Goal: Obtain resource: Obtain resource

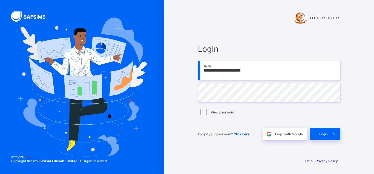
type input "**********"
click at [319, 129] on div "Login" at bounding box center [325, 134] width 31 height 13
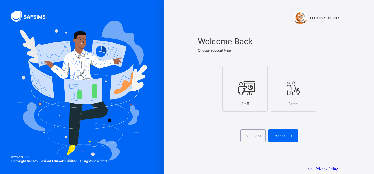
click at [238, 90] on icon at bounding box center [244, 88] width 19 height 16
click at [292, 139] on span at bounding box center [291, 135] width 13 height 13
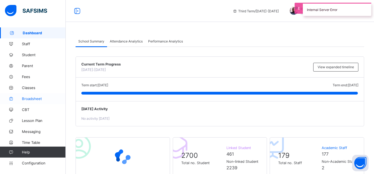
click at [36, 97] on span "Broadsheet" at bounding box center [44, 98] width 44 height 4
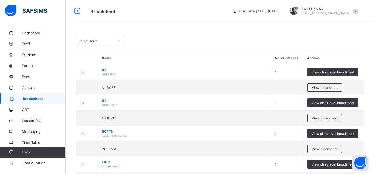
click at [118, 42] on icon at bounding box center [119, 40] width 3 height 5
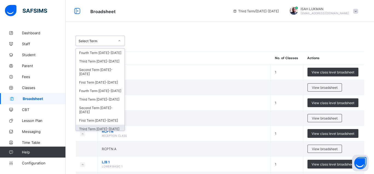
click at [104, 125] on div "Third Term 2022-2023" at bounding box center [100, 129] width 49 height 8
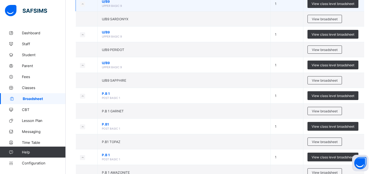
scroll to position [586, 0]
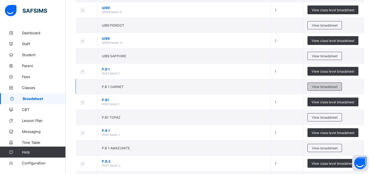
click at [318, 86] on span "View broadsheet" at bounding box center [325, 87] width 26 height 4
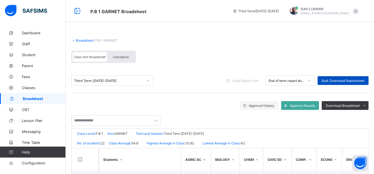
click at [337, 82] on span "Bulk Download Reportsheet" at bounding box center [343, 81] width 43 height 4
click at [83, 40] on link "Broadsheet" at bounding box center [85, 40] width 18 height 4
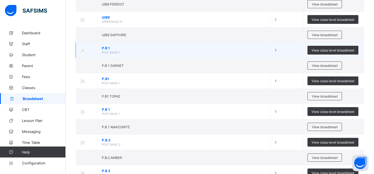
scroll to position [586, 0]
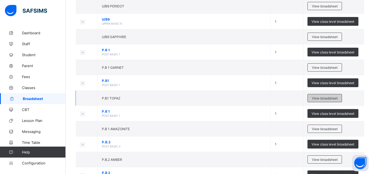
click at [318, 95] on div "View broadsheet" at bounding box center [324, 98] width 34 height 8
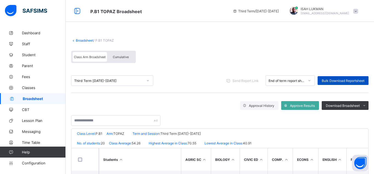
click at [328, 79] on span "Bulk Download Reportsheet" at bounding box center [343, 81] width 43 height 4
click at [86, 41] on link "Broadsheet" at bounding box center [85, 40] width 18 height 4
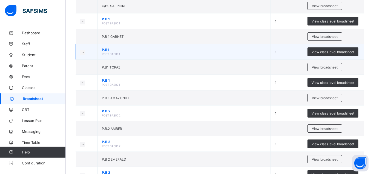
scroll to position [642, 0]
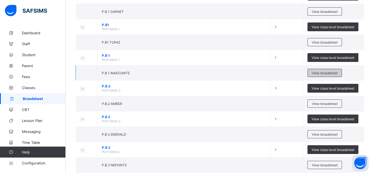
click at [329, 71] on span "View broadsheet" at bounding box center [325, 73] width 26 height 4
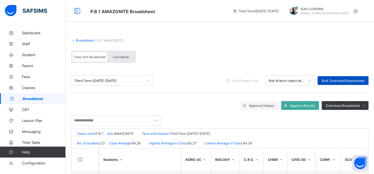
click at [337, 80] on span "Bulk Download Reportsheet" at bounding box center [343, 81] width 43 height 4
click at [83, 39] on link "Broadsheet" at bounding box center [85, 40] width 18 height 4
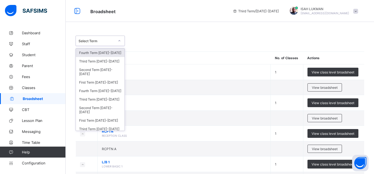
click at [116, 43] on div at bounding box center [119, 40] width 9 height 9
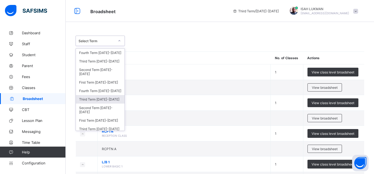
click at [93, 96] on div "Third Term 2023-2024" at bounding box center [100, 99] width 49 height 8
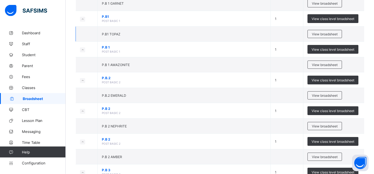
scroll to position [642, 0]
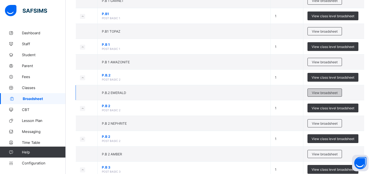
click at [313, 95] on div "View broadsheet" at bounding box center [324, 92] width 34 height 8
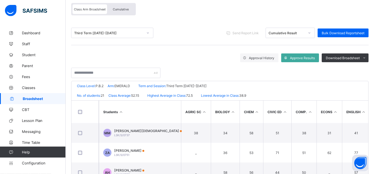
scroll to position [56, 0]
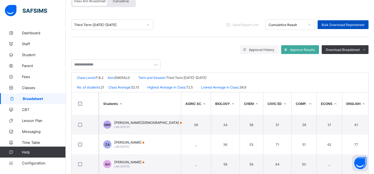
click at [343, 24] on span "Bulk Download Reportsheet" at bounding box center [343, 25] width 43 height 4
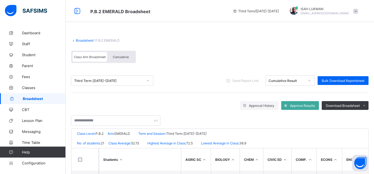
scroll to position [28, 0]
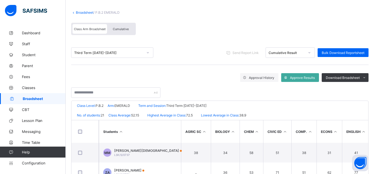
click at [309, 52] on icon at bounding box center [309, 52] width 3 height 5
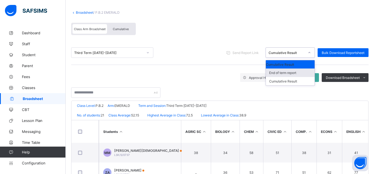
click at [282, 72] on div "End of term report" at bounding box center [290, 72] width 49 height 8
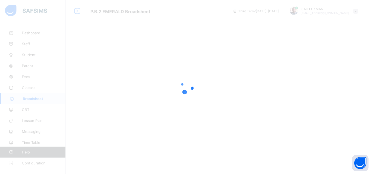
scroll to position [0, 0]
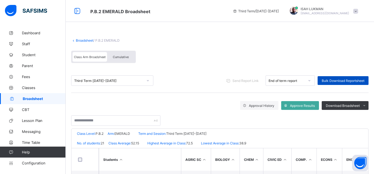
click at [350, 79] on span "Bulk Download Reportsheet" at bounding box center [343, 81] width 43 height 4
click at [81, 40] on link "Broadsheet" at bounding box center [85, 40] width 18 height 4
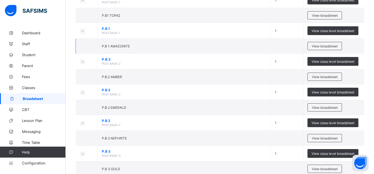
scroll to position [670, 0]
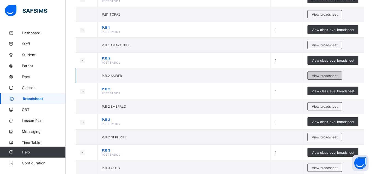
click at [324, 77] on span "View broadsheet" at bounding box center [325, 76] width 26 height 4
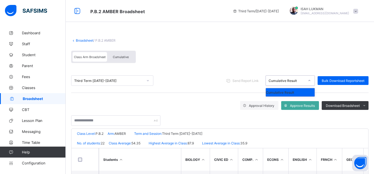
click at [309, 81] on icon at bounding box center [309, 80] width 3 height 5
click at [200, 48] on div "Class Arm Broadsheet Cumulative" at bounding box center [219, 58] width 297 height 21
click at [310, 82] on icon at bounding box center [309, 80] width 3 height 5
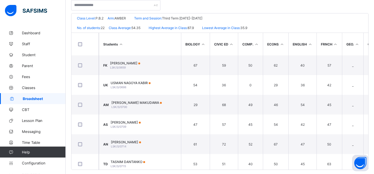
scroll to position [10, 0]
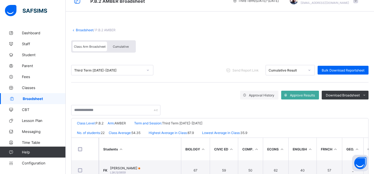
click at [308, 68] on div at bounding box center [309, 70] width 9 height 9
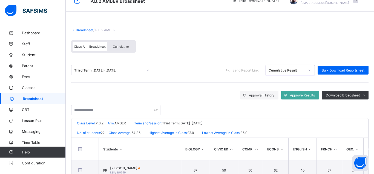
click at [307, 69] on div at bounding box center [309, 70] width 9 height 9
click at [306, 70] on div at bounding box center [309, 70] width 9 height 9
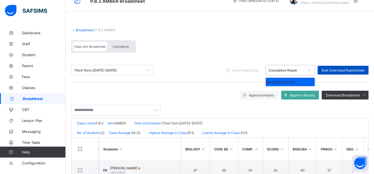
click at [330, 70] on span "Bulk Download Reportsheet" at bounding box center [343, 70] width 43 height 4
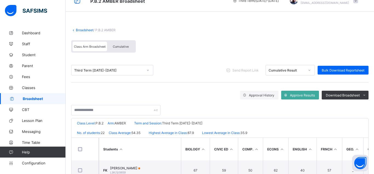
click at [80, 30] on link "Broadsheet" at bounding box center [85, 30] width 18 height 4
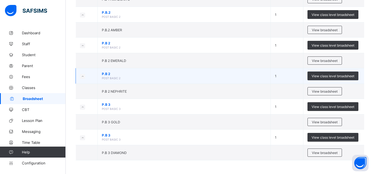
scroll to position [688, 0]
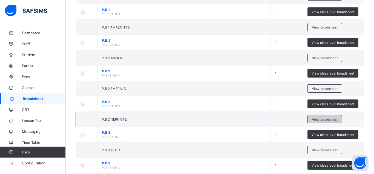
click at [314, 120] on span "View broadsheet" at bounding box center [325, 119] width 26 height 4
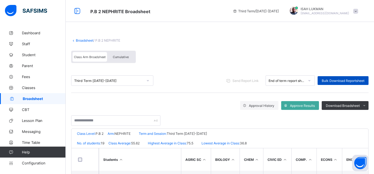
click at [329, 79] on span "Bulk Download Reportsheet" at bounding box center [343, 81] width 43 height 4
click at [80, 40] on link "Broadsheet" at bounding box center [85, 40] width 18 height 4
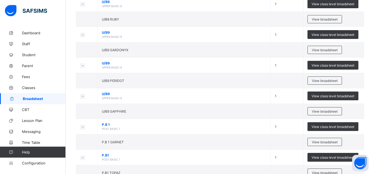
scroll to position [531, 0]
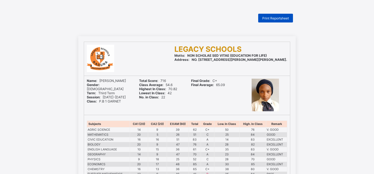
click at [273, 19] on span "Print Reportsheet" at bounding box center [275, 18] width 27 height 4
click at [264, 16] on div "Print Reportsheet" at bounding box center [275, 18] width 35 height 9
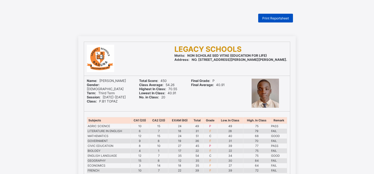
click at [277, 16] on span "Print Reportsheet" at bounding box center [275, 18] width 27 height 4
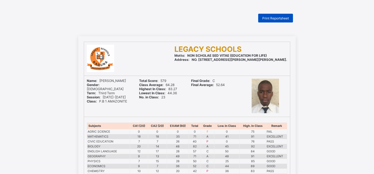
click at [283, 18] on span "Print Reportsheet" at bounding box center [275, 18] width 27 height 4
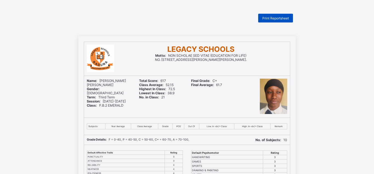
click at [277, 17] on span "Print Reportsheet" at bounding box center [275, 18] width 27 height 4
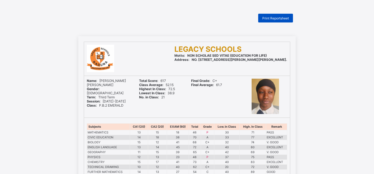
click at [281, 16] on div "Print Reportsheet" at bounding box center [275, 18] width 35 height 9
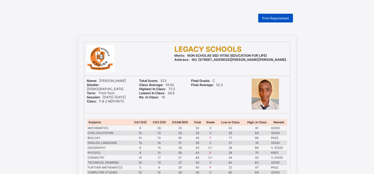
click at [269, 17] on span "Print Reportsheet" at bounding box center [275, 18] width 27 height 4
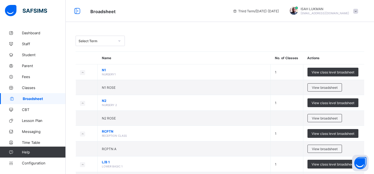
click at [118, 40] on icon at bounding box center [119, 40] width 3 height 5
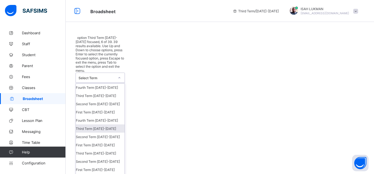
click at [97, 124] on div "Third Term [DATE]-[DATE]" at bounding box center [100, 128] width 49 height 8
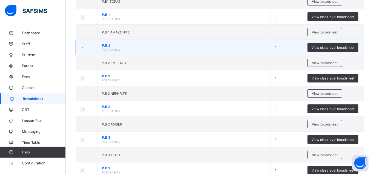
scroll to position [670, 0]
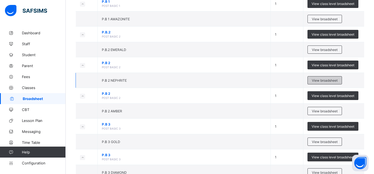
click at [331, 82] on span "View broadsheet" at bounding box center [325, 80] width 26 height 4
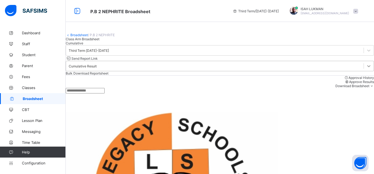
click at [364, 71] on div at bounding box center [369, 66] width 10 height 10
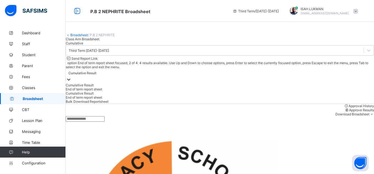
click at [286, 91] on div "End of term report sheet" at bounding box center [220, 89] width 308 height 4
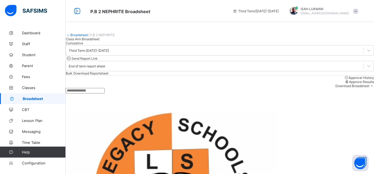
click at [108, 75] on span "Bulk Download Reportsheet" at bounding box center [87, 73] width 43 height 4
click at [85, 37] on link "Broadsheet" at bounding box center [79, 35] width 18 height 4
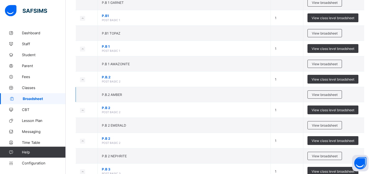
scroll to position [642, 0]
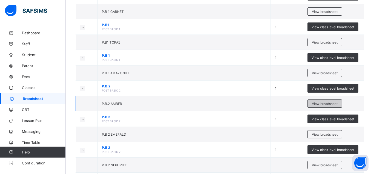
click at [321, 101] on div "View broadsheet" at bounding box center [324, 103] width 34 height 8
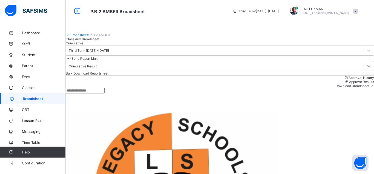
click at [364, 71] on div at bounding box center [369, 66] width 10 height 10
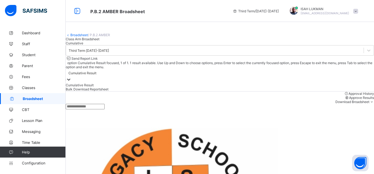
click at [71, 81] on div at bounding box center [68, 80] width 5 height 6
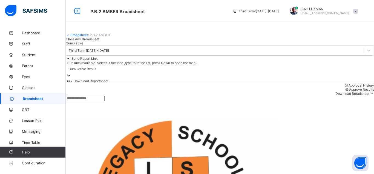
click at [71, 79] on div at bounding box center [68, 76] width 5 height 6
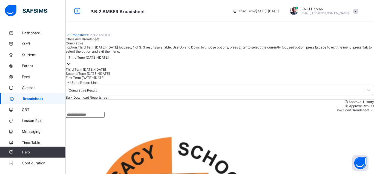
click at [71, 67] on icon at bounding box center [68, 63] width 5 height 5
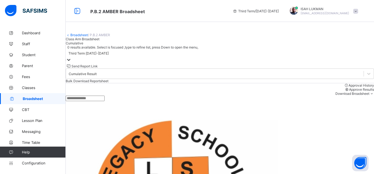
click at [71, 62] on icon at bounding box center [68, 59] width 5 height 5
click at [80, 37] on link "Broadsheet" at bounding box center [79, 35] width 18 height 4
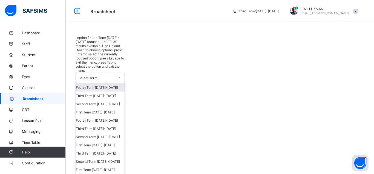
click at [118, 75] on icon at bounding box center [119, 77] width 3 height 5
click at [97, 124] on div "Third Term 2023-2024" at bounding box center [100, 128] width 49 height 8
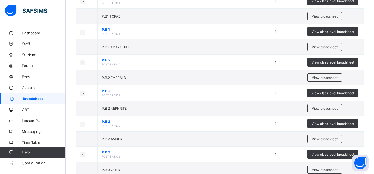
scroll to position [670, 0]
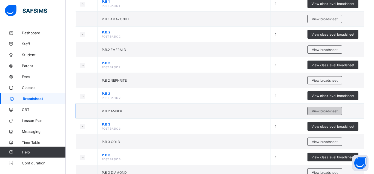
click at [321, 113] on span "View broadsheet" at bounding box center [325, 111] width 26 height 4
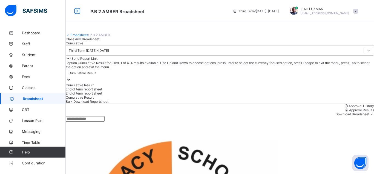
click at [71, 79] on div at bounding box center [68, 80] width 5 height 6
click at [292, 91] on div "End of term report sheet" at bounding box center [220, 89] width 308 height 4
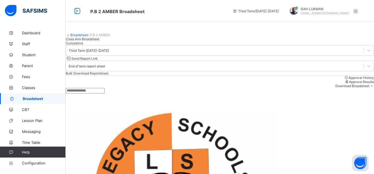
click at [108, 75] on span "Bulk Download Reportsheet" at bounding box center [87, 73] width 43 height 4
click at [84, 37] on link "Broadsheet" at bounding box center [79, 35] width 18 height 4
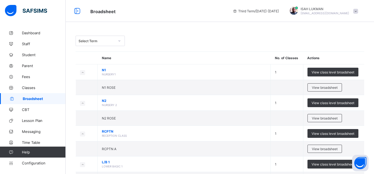
click at [119, 42] on icon at bounding box center [119, 40] width 3 height 5
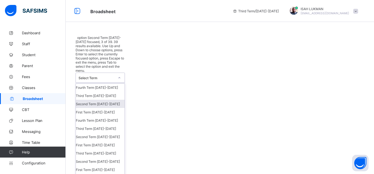
click at [98, 100] on div "Second Term 2024-2025" at bounding box center [100, 104] width 49 height 8
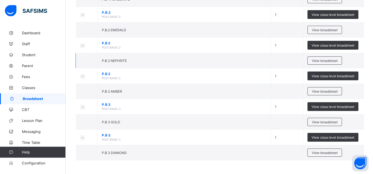
scroll to position [705, 0]
click at [328, 122] on span "View broadsheet" at bounding box center [325, 122] width 26 height 4
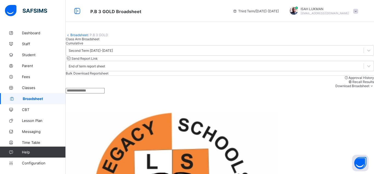
click at [108, 75] on span "Bulk Download Reportsheet" at bounding box center [87, 73] width 43 height 4
click at [85, 37] on link "Broadsheet" at bounding box center [79, 35] width 18 height 4
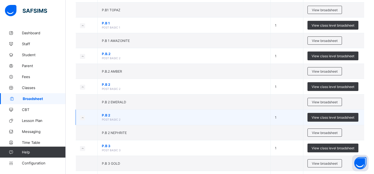
scroll to position [716, 0]
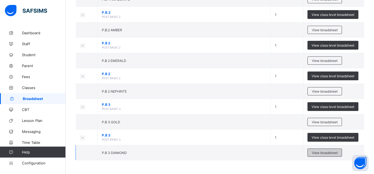
click at [311, 154] on div "View broadsheet" at bounding box center [324, 152] width 34 height 8
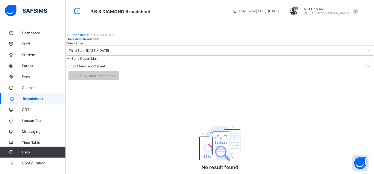
click at [81, 37] on link "Broadsheet" at bounding box center [79, 35] width 18 height 4
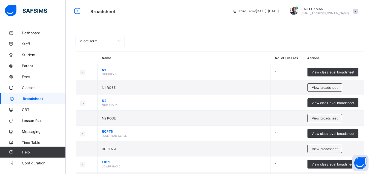
click at [116, 41] on div at bounding box center [119, 40] width 9 height 9
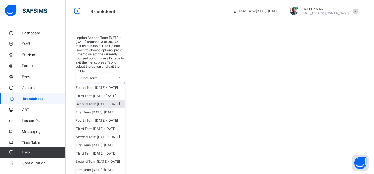
click at [97, 100] on div "Second Term 2024-2025" at bounding box center [100, 104] width 49 height 8
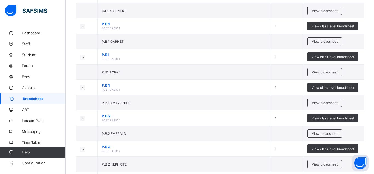
scroll to position [705, 0]
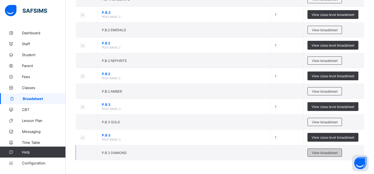
click at [326, 152] on span "View broadsheet" at bounding box center [325, 153] width 26 height 4
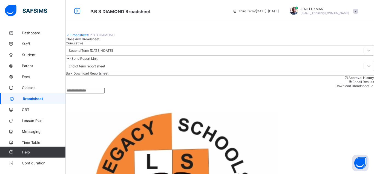
click at [108, 75] on span "Bulk Download Reportsheet" at bounding box center [87, 73] width 43 height 4
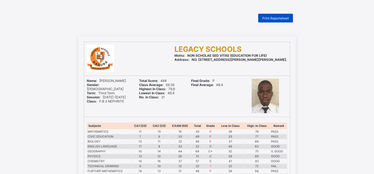
click at [284, 19] on span "Print Reportsheet" at bounding box center [275, 18] width 27 height 4
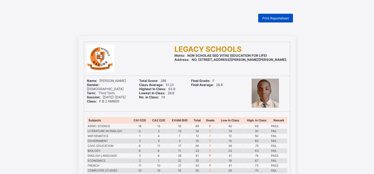
click at [266, 19] on span "Print Reportsheet" at bounding box center [275, 18] width 27 height 4
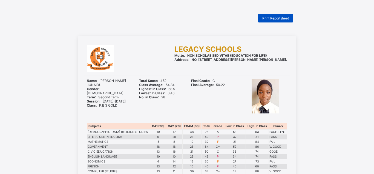
click at [276, 17] on span "Print Reportsheet" at bounding box center [275, 18] width 27 height 4
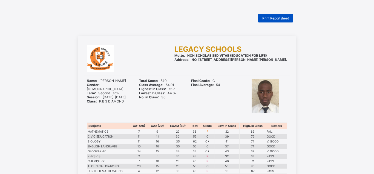
click at [283, 15] on div "Print Reportsheet" at bounding box center [275, 18] width 35 height 9
